Goal: Check status: Check status

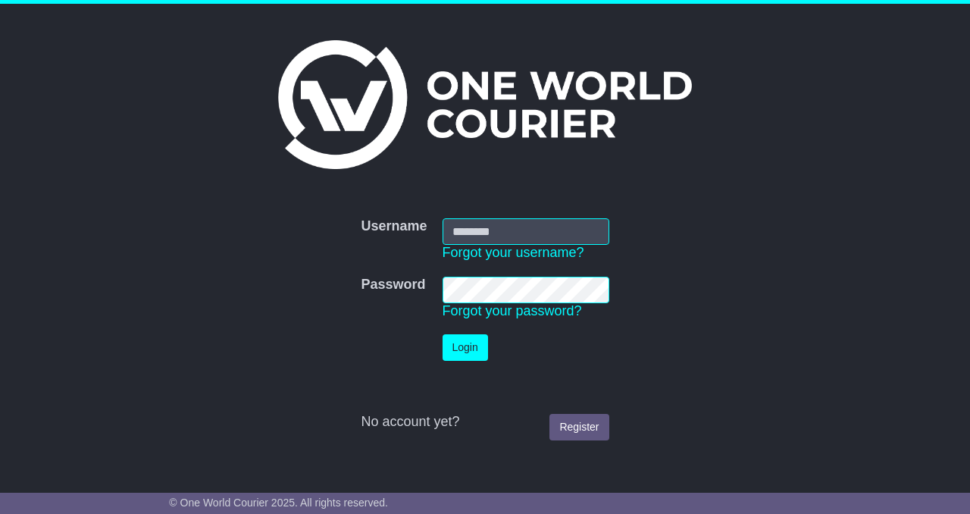
type input "**********"
click at [463, 346] on button "Login" at bounding box center [465, 347] width 45 height 27
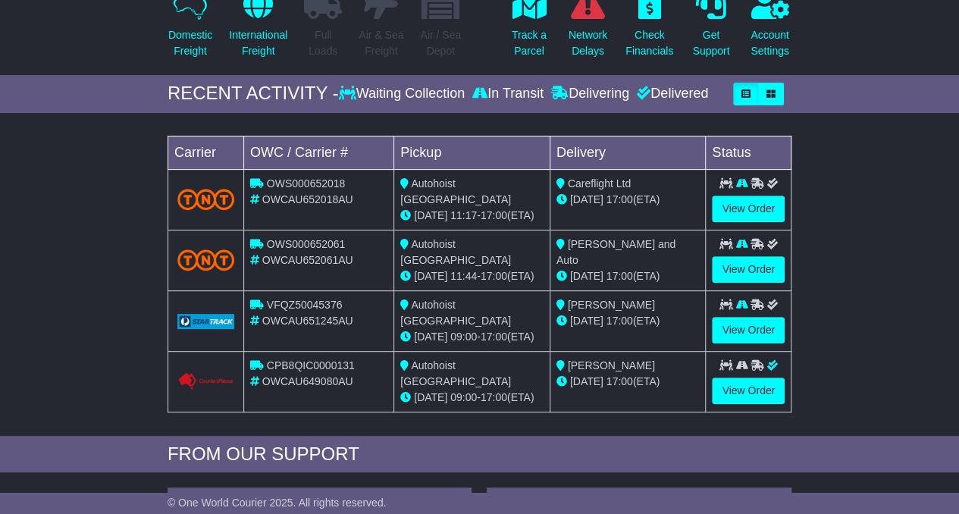
scroll to position [192, 0]
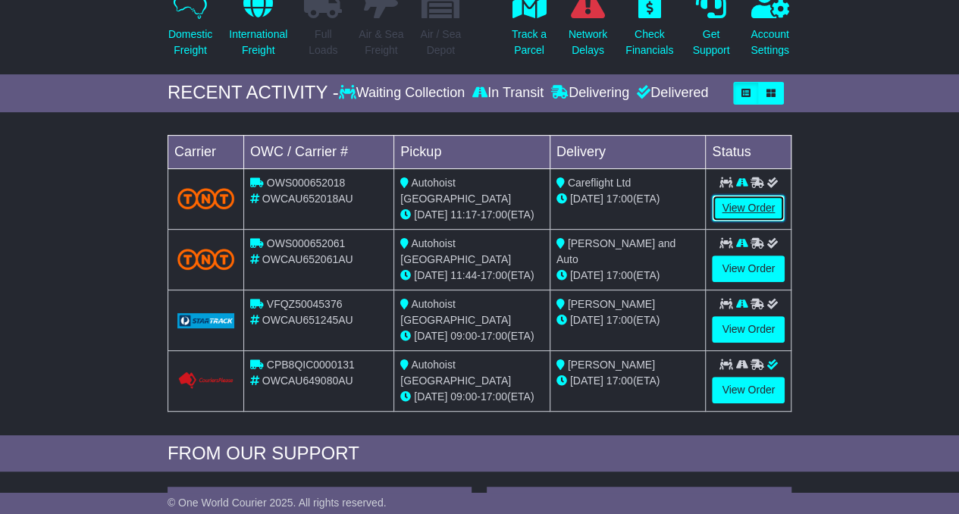
click at [746, 202] on link "View Order" at bounding box center [748, 208] width 73 height 27
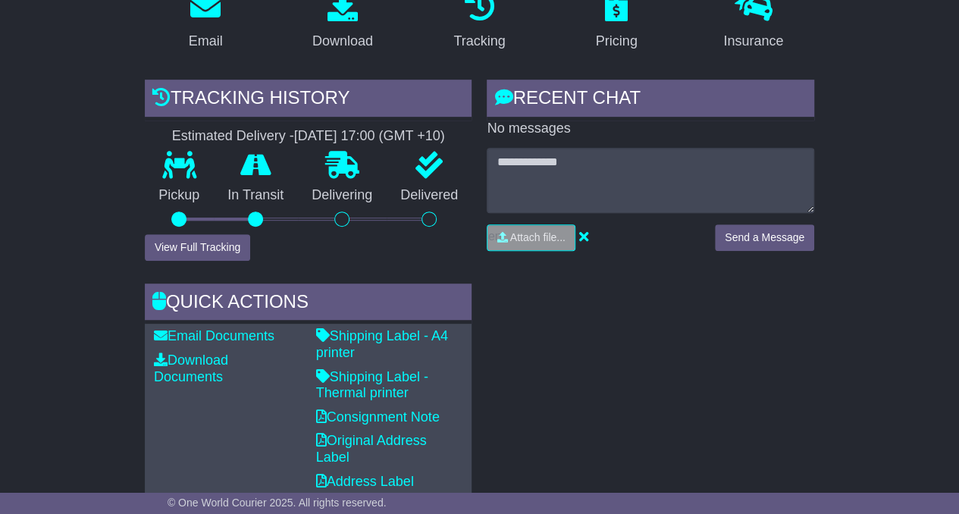
scroll to position [310, 0]
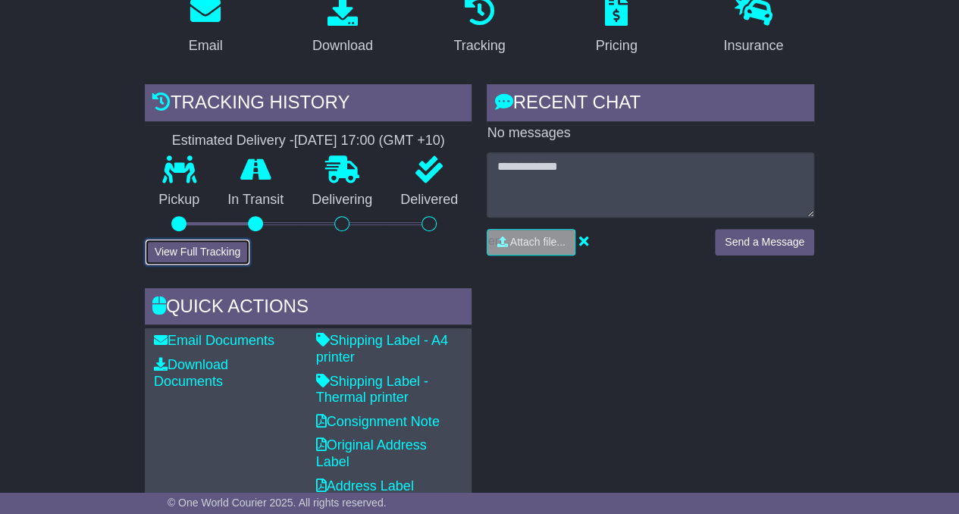
click at [189, 248] on button "View Full Tracking" at bounding box center [197, 252] width 105 height 27
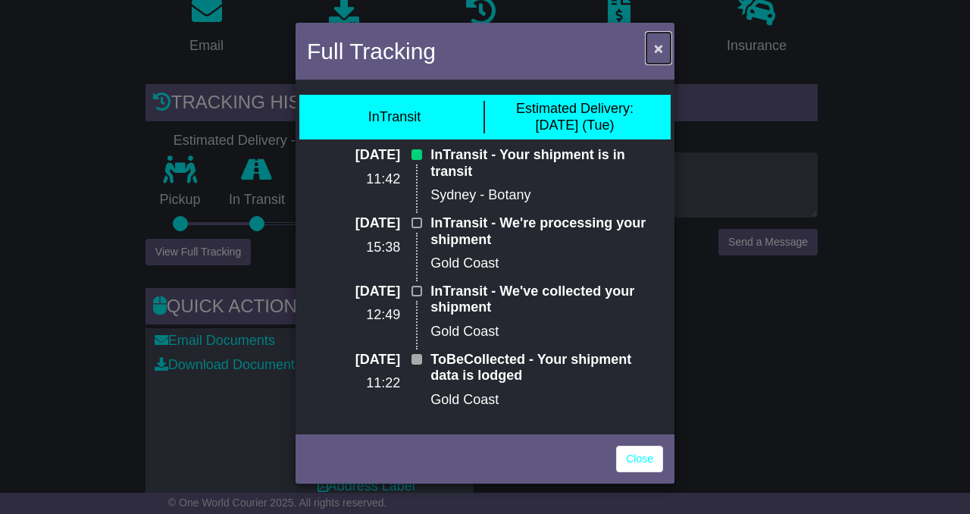
click at [656, 49] on span "×" at bounding box center [658, 47] width 9 height 17
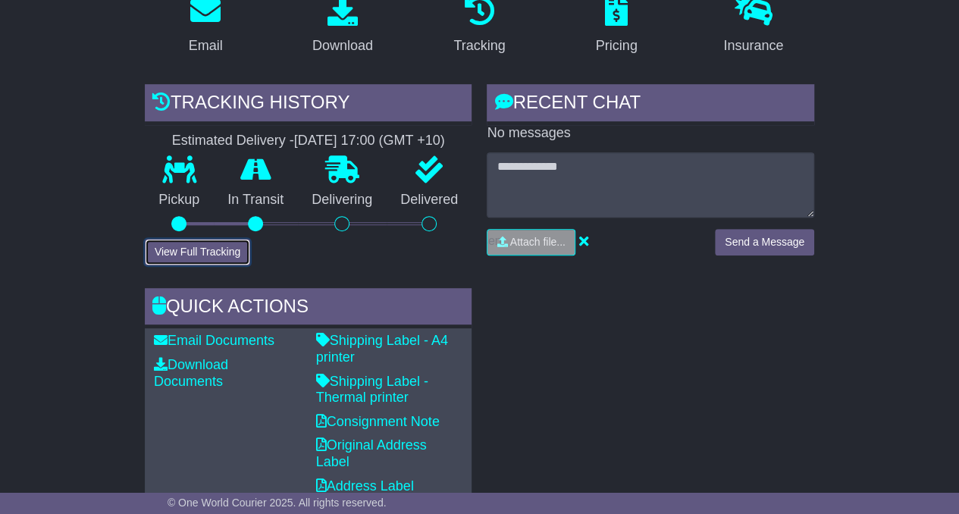
scroll to position [0, 0]
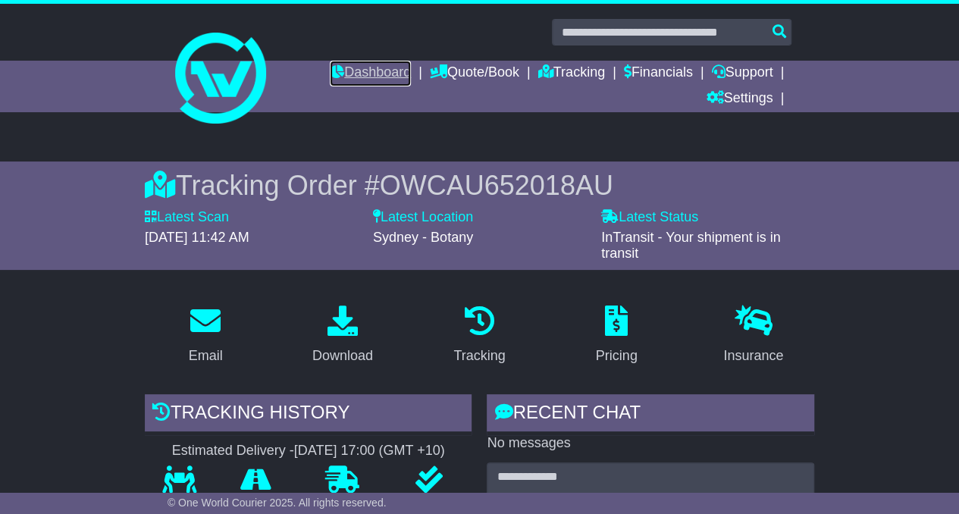
click at [374, 76] on link "Dashboard" at bounding box center [370, 74] width 81 height 26
